Goal: Task Accomplishment & Management: Manage account settings

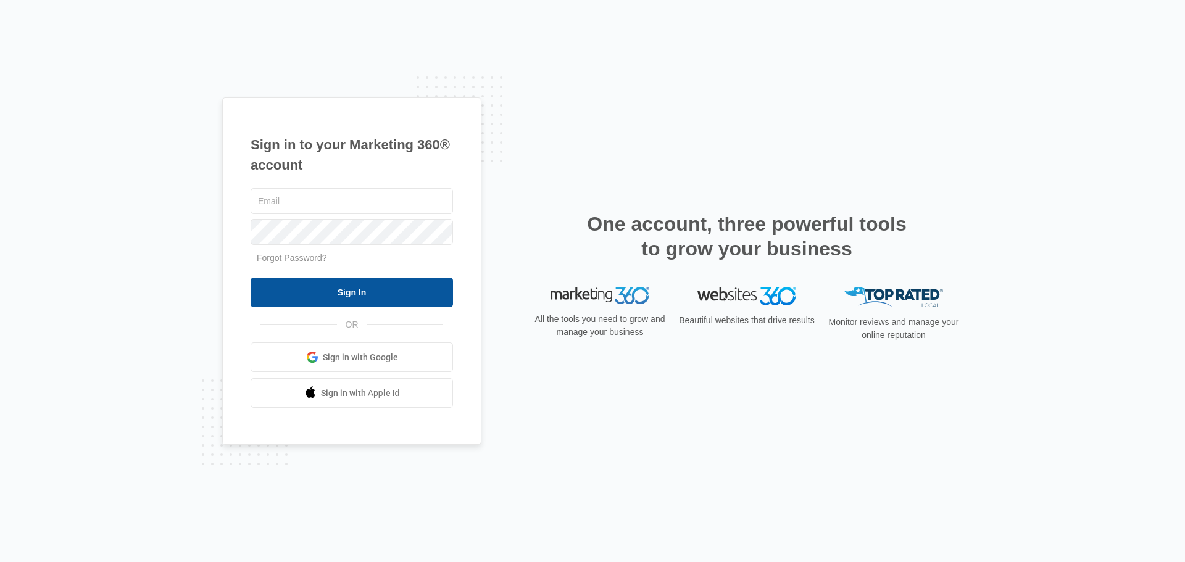
type input "[EMAIL_ADDRESS][DOMAIN_NAME]"
click at [405, 299] on input "Sign In" at bounding box center [352, 293] width 202 height 30
